Goal: Transaction & Acquisition: Download file/media

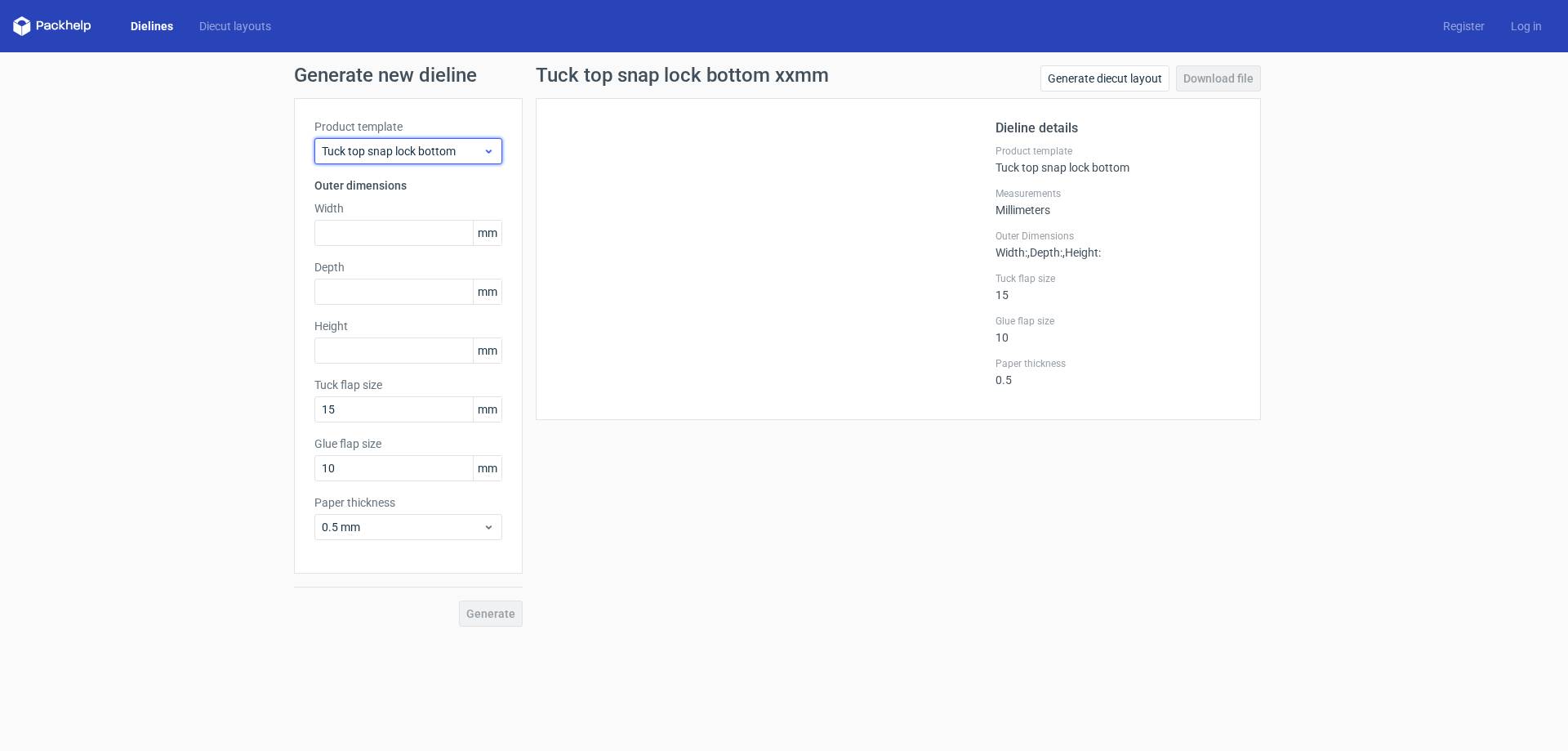
click at [452, 162] on div "Tuck top snap lock bottom" at bounding box center [408, 150] width 187 height 26
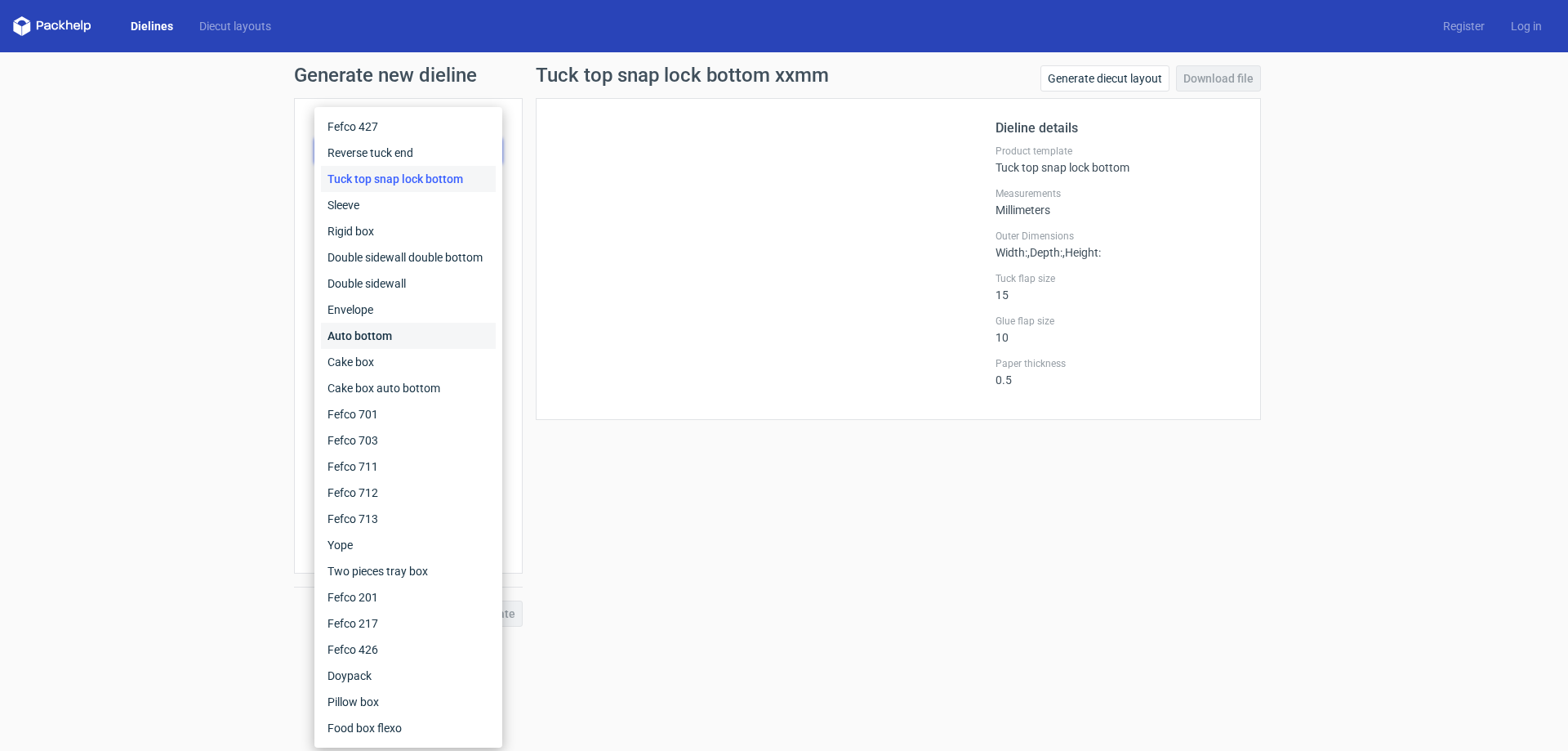
click at [405, 333] on div "Auto bottom" at bounding box center [408, 335] width 175 height 26
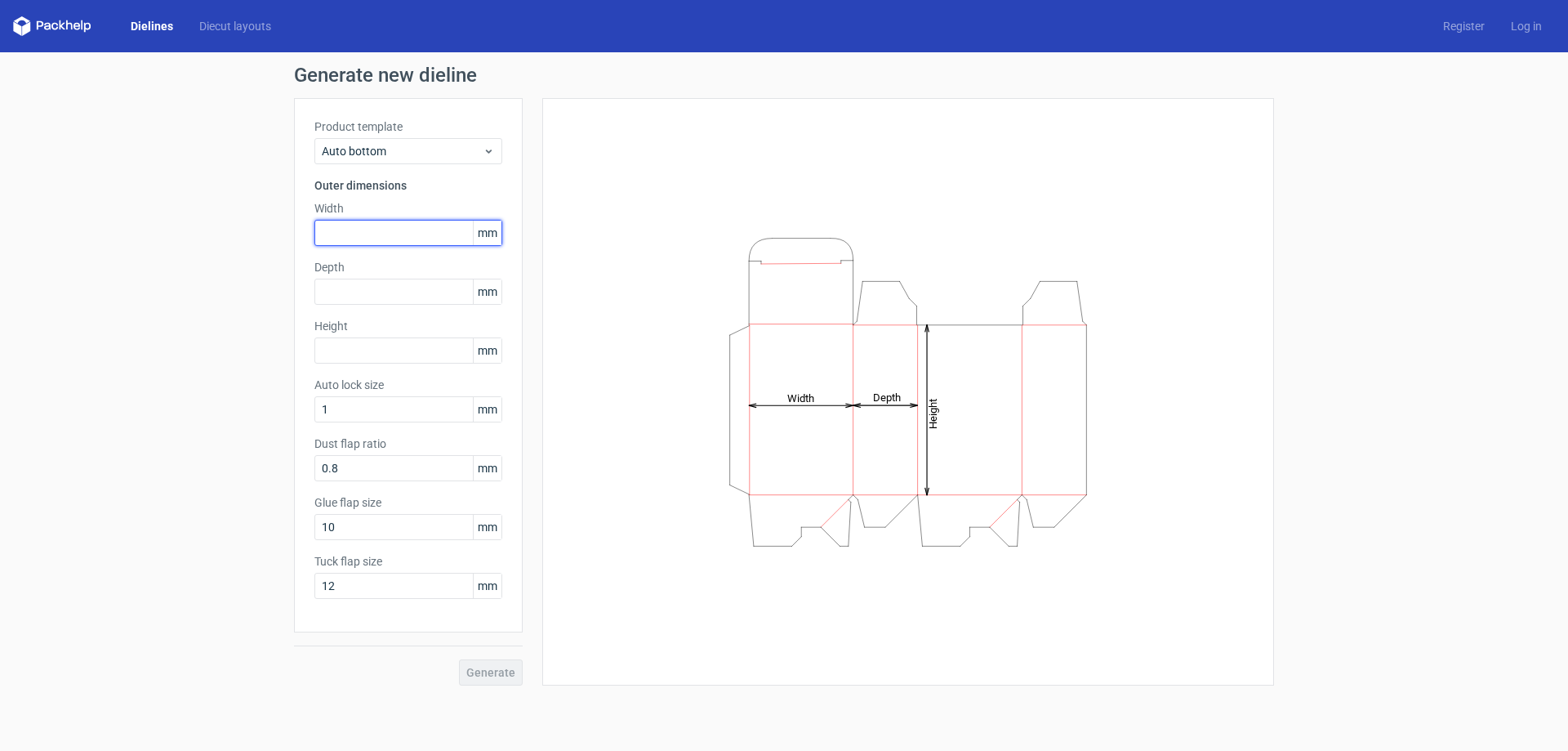
click at [397, 239] on input "text" at bounding box center [408, 232] width 187 height 26
type input "65"
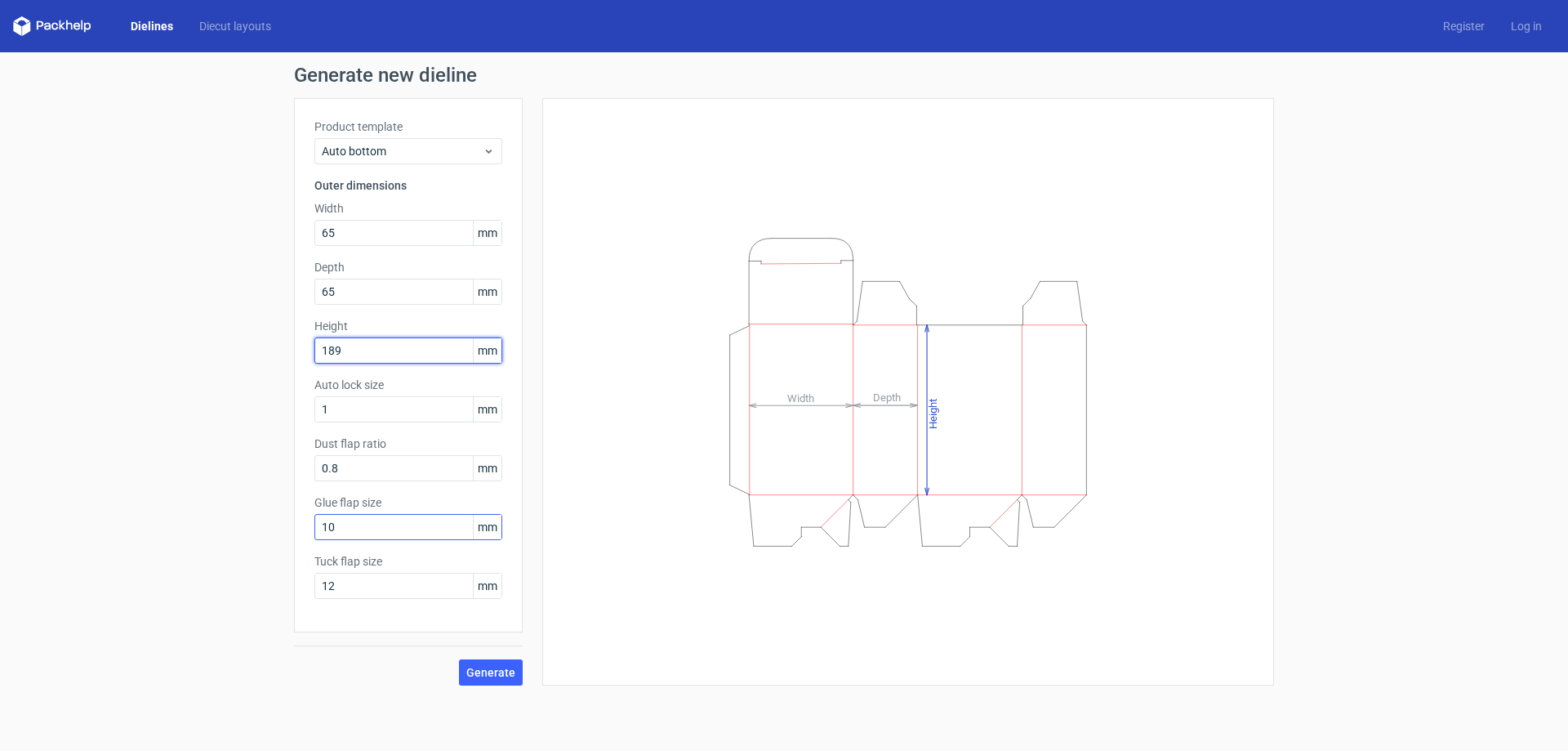
type input "189"
drag, startPoint x: 375, startPoint y: 533, endPoint x: 113, endPoint y: 547, distance: 262.4
click at [110, 544] on div "Generate new dieline Product template Auto bottom Outer dimensions Width 65 mm …" at bounding box center [784, 376] width 1568 height 647
type input "15"
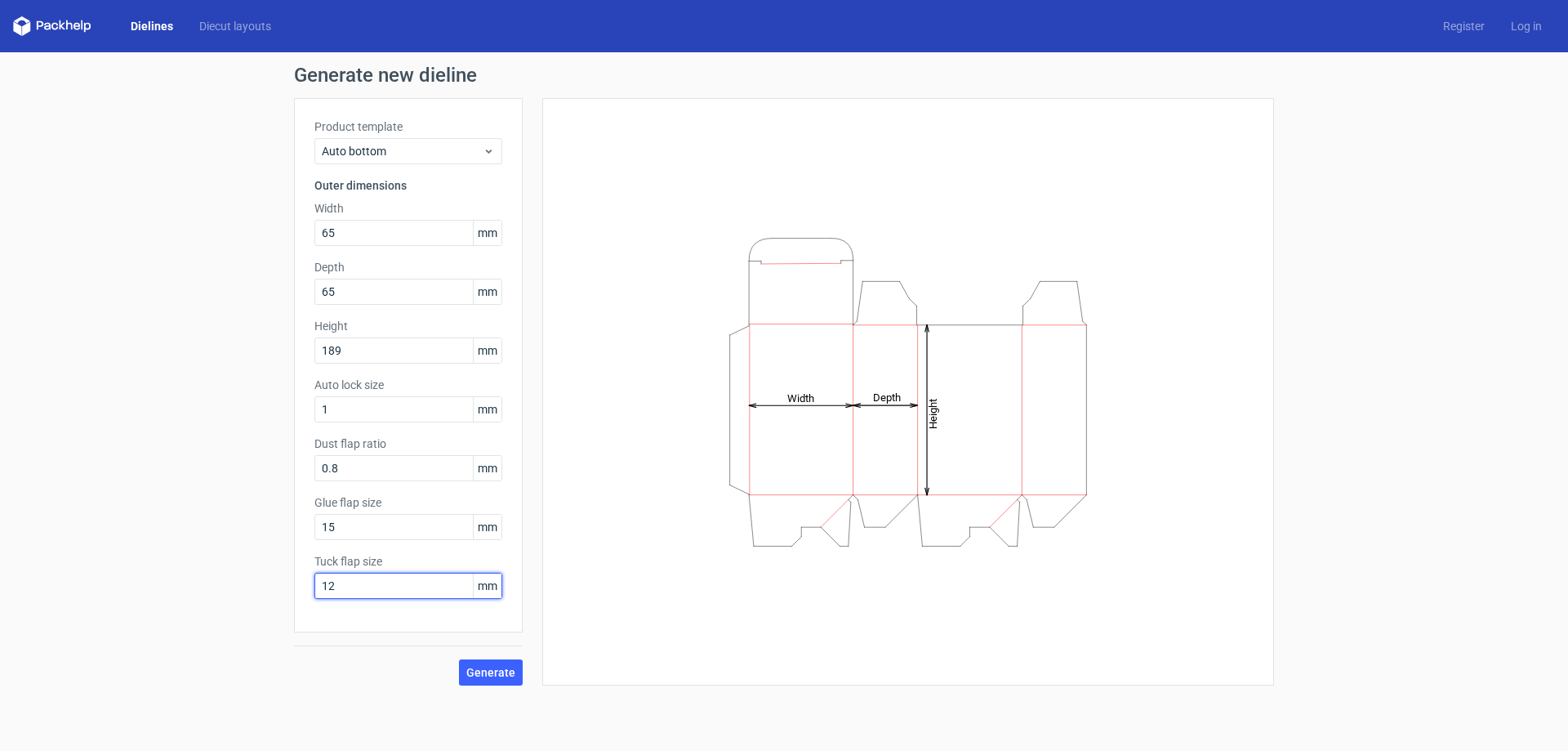
drag, startPoint x: 347, startPoint y: 590, endPoint x: 48, endPoint y: 597, distance: 299.1
click at [37, 591] on div "Generate new dieline Product template Auto bottom Outer dimensions Width 65 mm …" at bounding box center [784, 376] width 1568 height 647
type input "15"
drag, startPoint x: 473, startPoint y: 674, endPoint x: 506, endPoint y: 669, distance: 33.4
click at [474, 674] on span "Generate" at bounding box center [490, 673] width 49 height 11
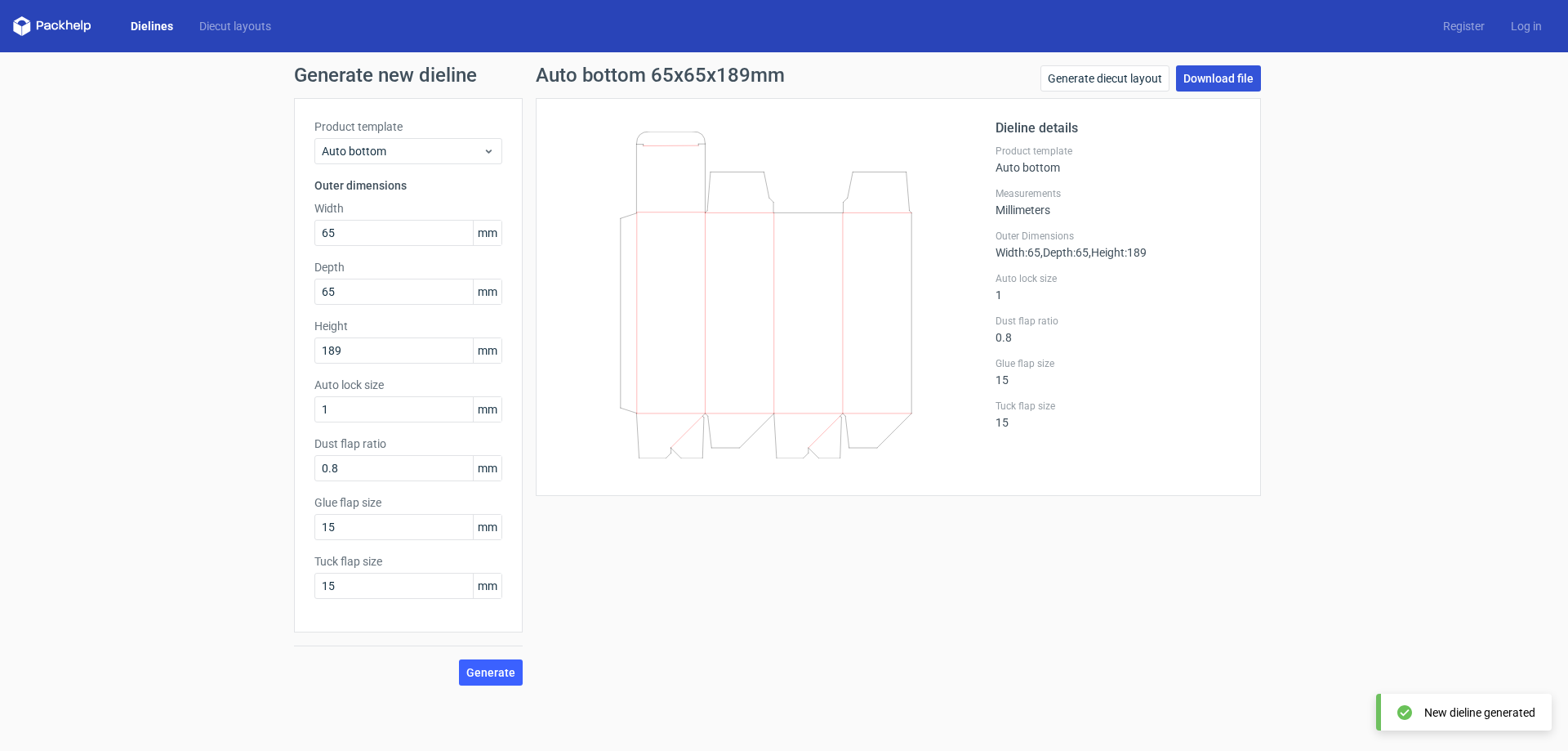
click at [1223, 77] on link "Download file" at bounding box center [1218, 77] width 85 height 26
drag, startPoint x: 1165, startPoint y: 634, endPoint x: 1091, endPoint y: 546, distance: 115.0
click at [1165, 634] on div "Auto bottom 65x65x189mm Generate diecut layout Download file Dieline details Pr…" at bounding box center [899, 375] width 751 height 620
click at [362, 235] on input "65" at bounding box center [408, 232] width 187 height 26
type input "120"
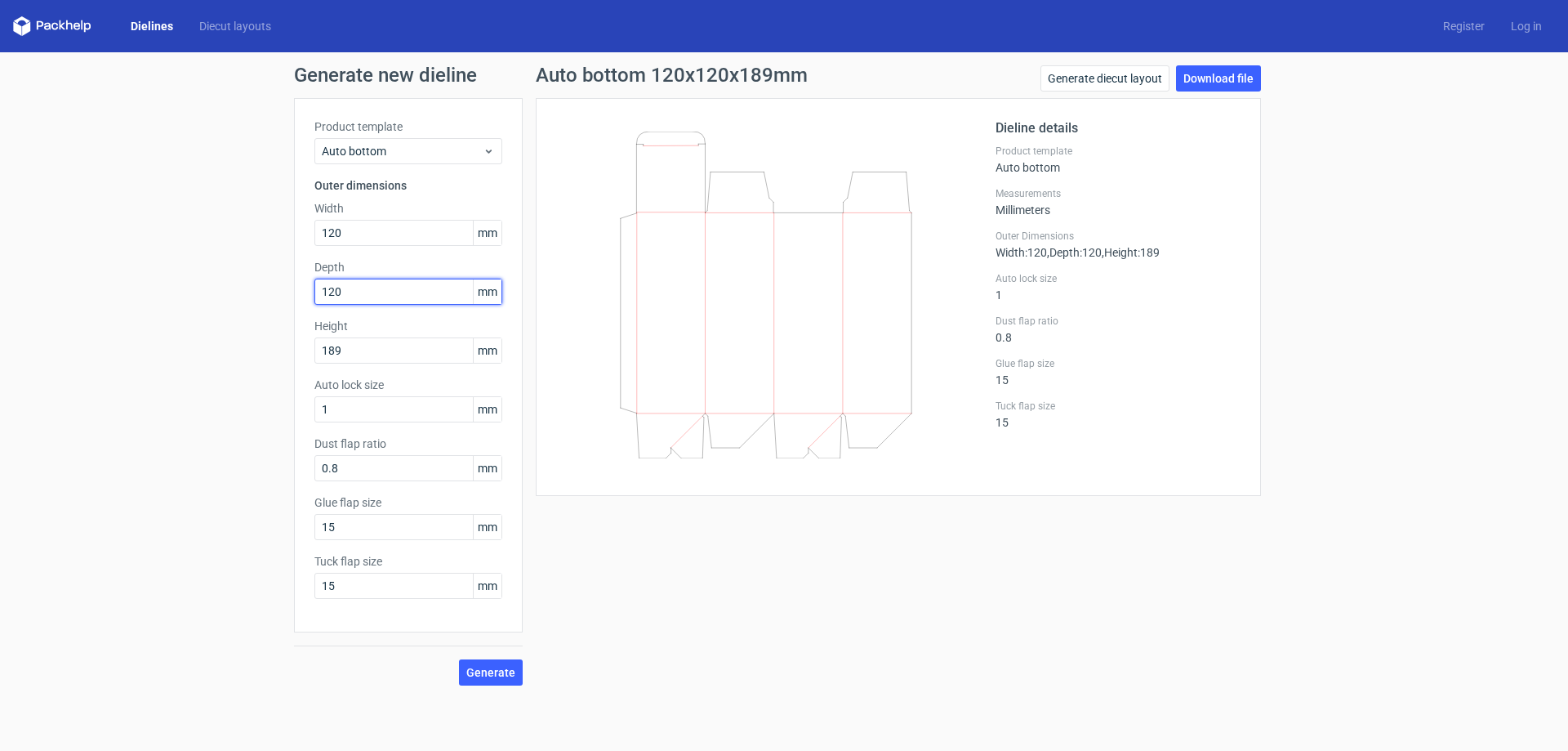
drag, startPoint x: 360, startPoint y: 291, endPoint x: 140, endPoint y: 299, distance: 220.1
click at [140, 299] on div "Generate new dieline Product template Auto bottom Outer dimensions Width 120 mm…" at bounding box center [784, 376] width 1568 height 647
type input "60"
drag, startPoint x: 359, startPoint y: 351, endPoint x: 30, endPoint y: 367, distance: 329.4
click at [30, 367] on div "Generate new dieline Product template Auto bottom Outer dimensions Width 120 mm…" at bounding box center [784, 376] width 1568 height 647
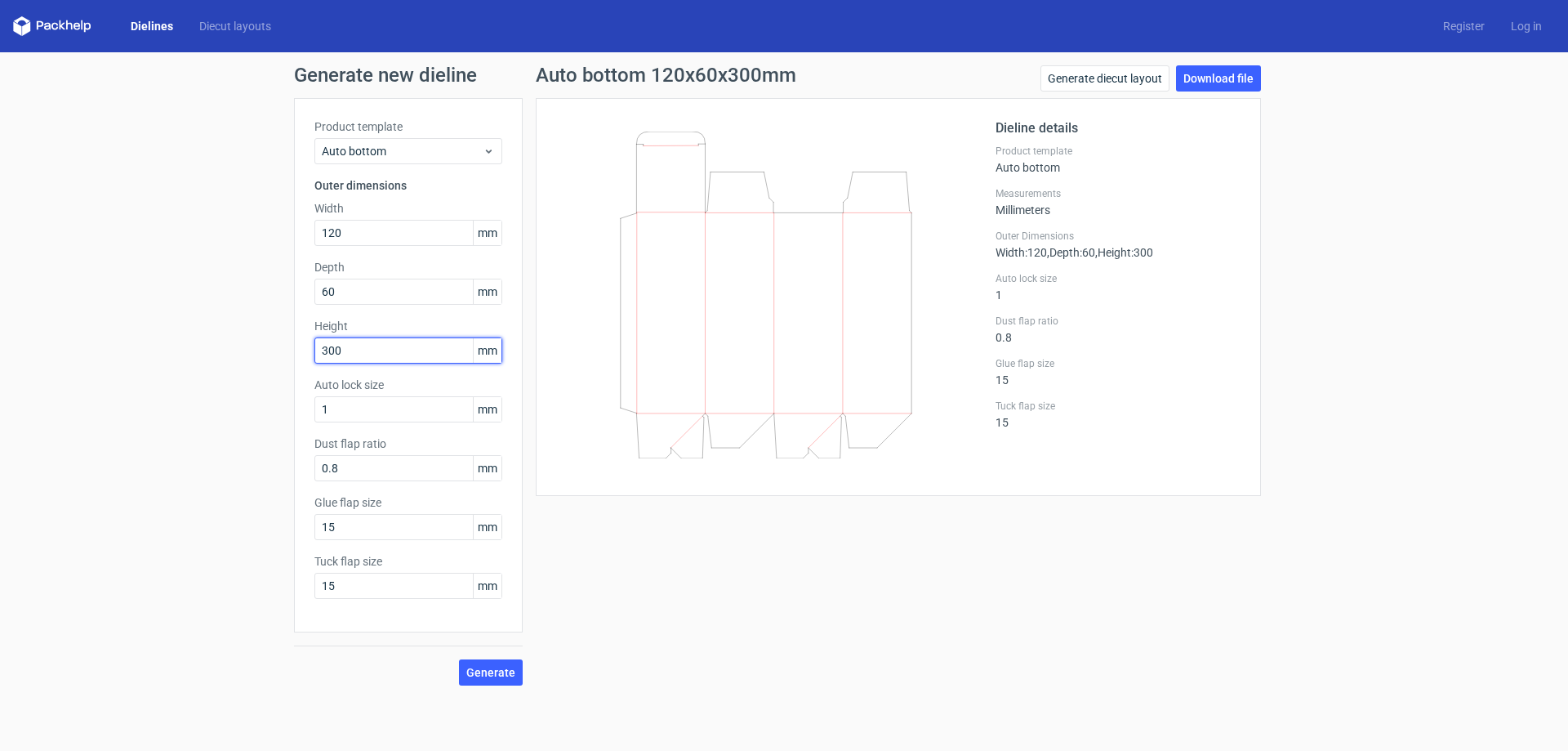
type input "300"
click at [749, 582] on div "Auto bottom 120x60x300mm Generate diecut layout Download file Dieline details P…" at bounding box center [899, 375] width 751 height 620
click at [491, 674] on span "Generate" at bounding box center [490, 673] width 49 height 11
click at [366, 155] on span "Auto bottom" at bounding box center [402, 150] width 161 height 16
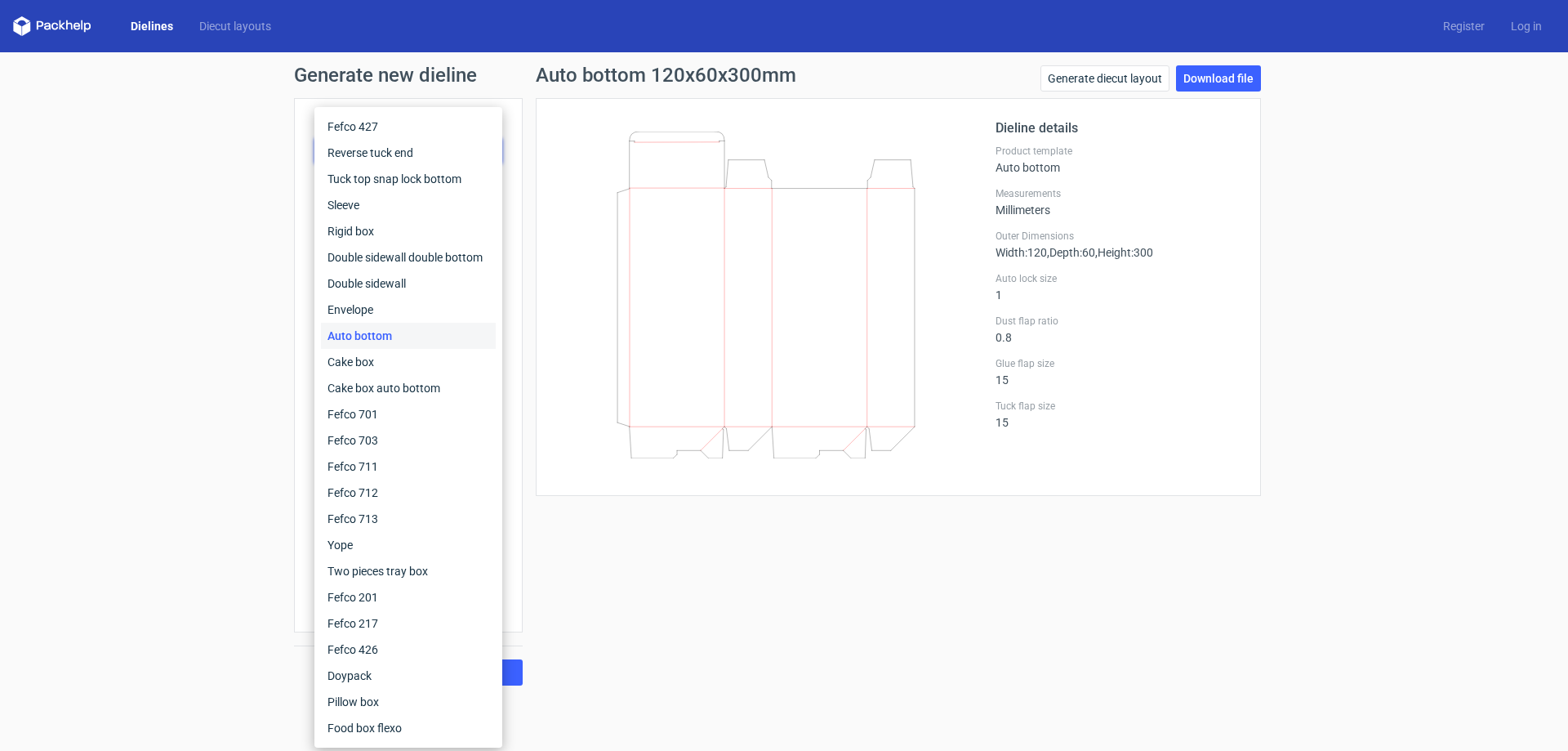
drag, startPoint x: 883, startPoint y: 622, endPoint x: 930, endPoint y: 623, distance: 47.0
click at [889, 625] on div "Auto bottom 120x60x300mm Generate diecut layout Download file Dieline details P…" at bounding box center [899, 375] width 751 height 620
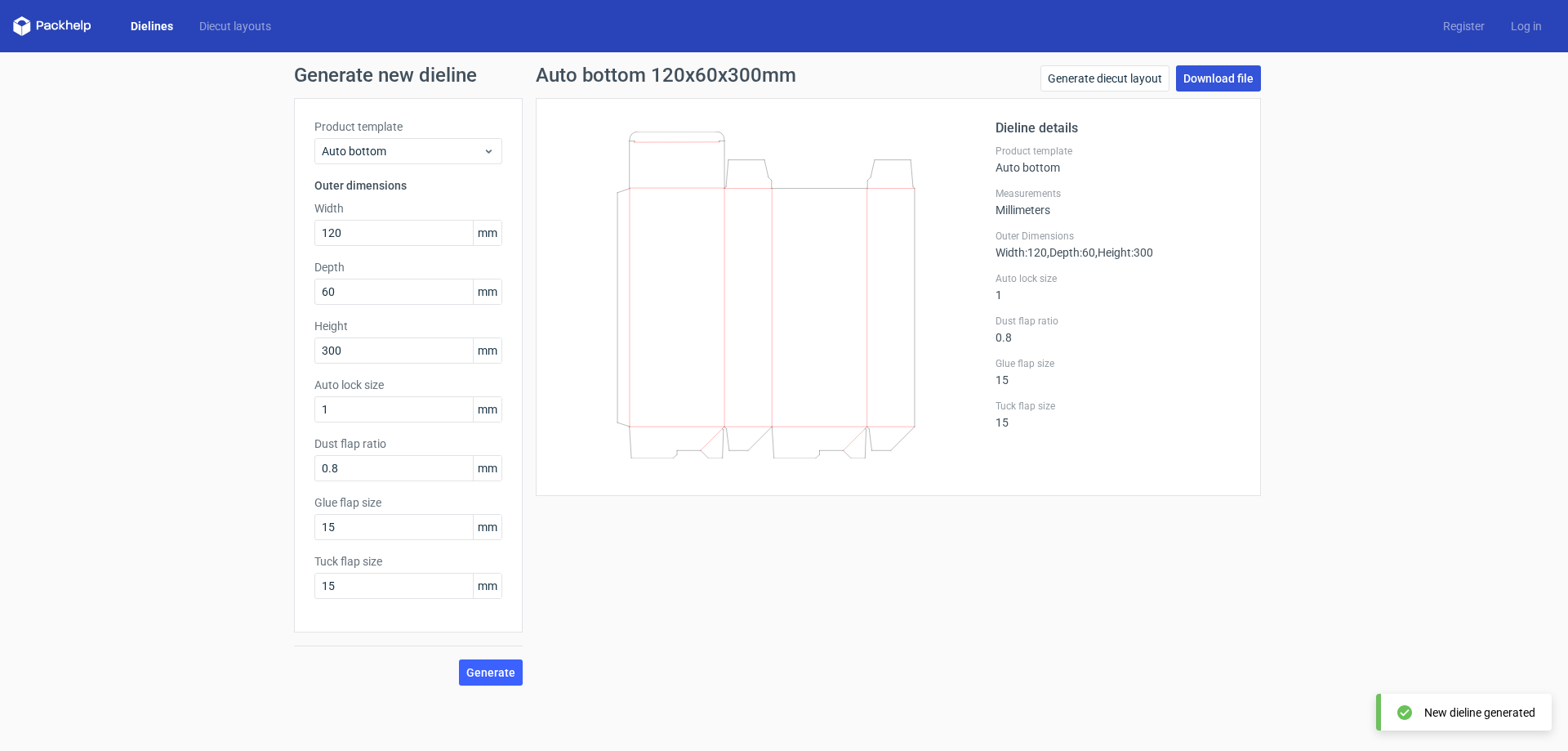
click at [1230, 86] on link "Download file" at bounding box center [1218, 77] width 85 height 26
